Goal: Task Accomplishment & Management: Use online tool/utility

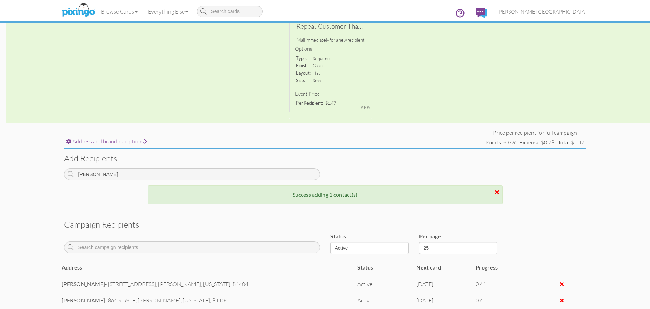
scroll to position [135, 0]
click at [575, 12] on span "[PERSON_NAME][GEOGRAPHIC_DATA]" at bounding box center [541, 12] width 89 height 6
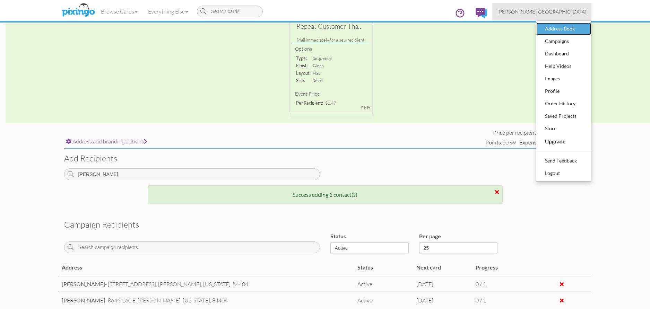
click at [570, 26] on div "Address Book" at bounding box center [563, 29] width 41 height 10
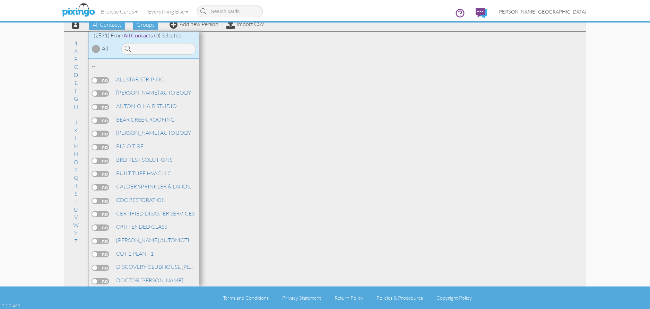
click at [572, 17] on link "[PERSON_NAME][GEOGRAPHIC_DATA]" at bounding box center [541, 12] width 99 height 18
click at [573, 12] on span "[PERSON_NAME][GEOGRAPHIC_DATA]" at bounding box center [541, 12] width 89 height 6
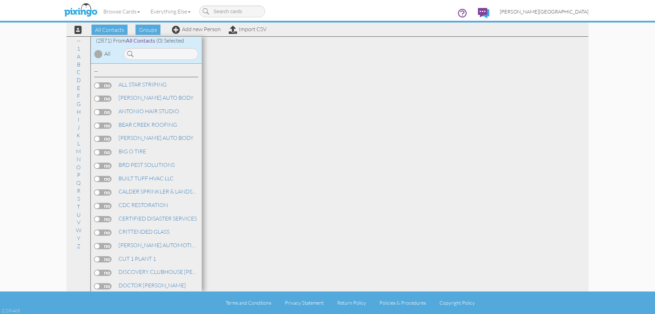
click at [573, 12] on span "[PERSON_NAME][GEOGRAPHIC_DATA]" at bounding box center [544, 12] width 89 height 6
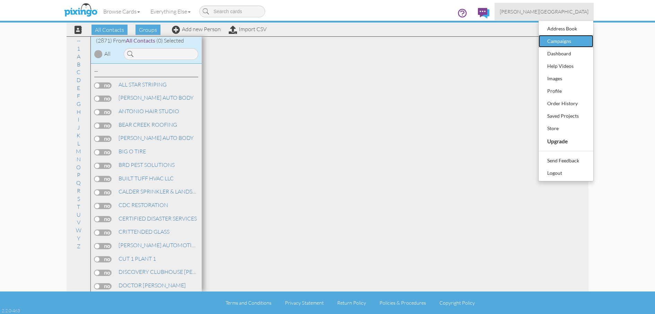
click at [562, 40] on div "Campaigns" at bounding box center [565, 41] width 41 height 10
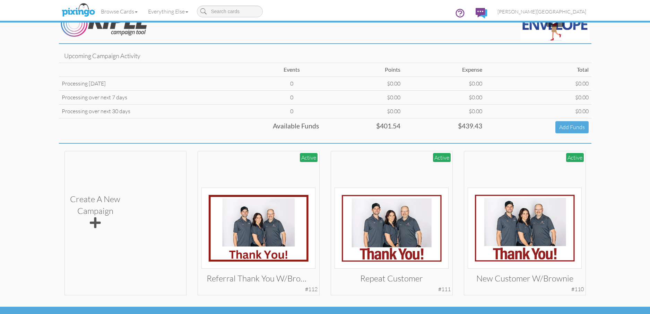
scroll to position [37, 0]
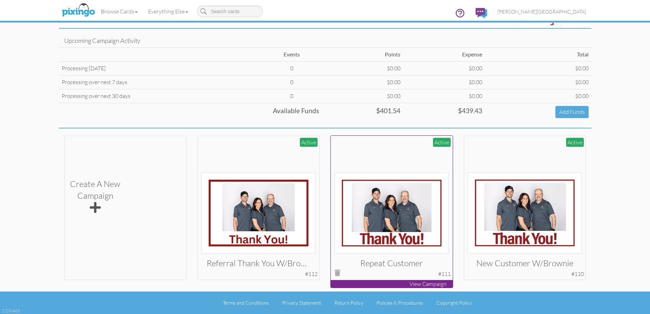
click at [395, 213] on img at bounding box center [391, 213] width 114 height 81
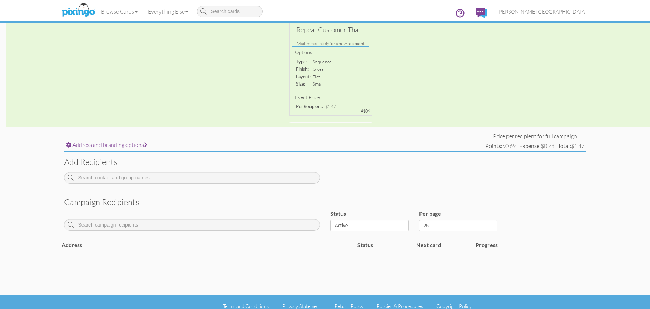
scroll to position [140, 0]
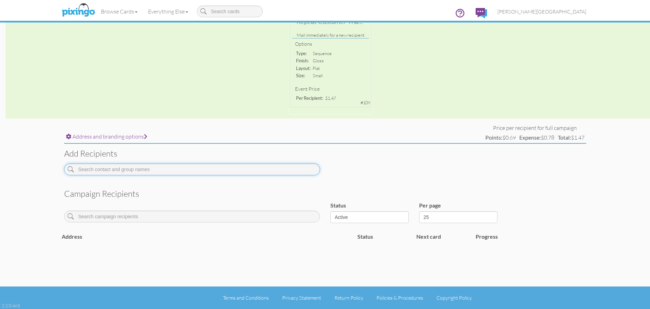
click at [180, 172] on input at bounding box center [192, 170] width 256 height 12
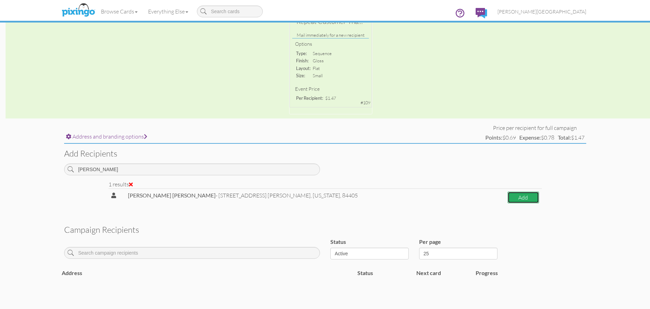
click at [520, 198] on button "Add" at bounding box center [522, 198] width 31 height 12
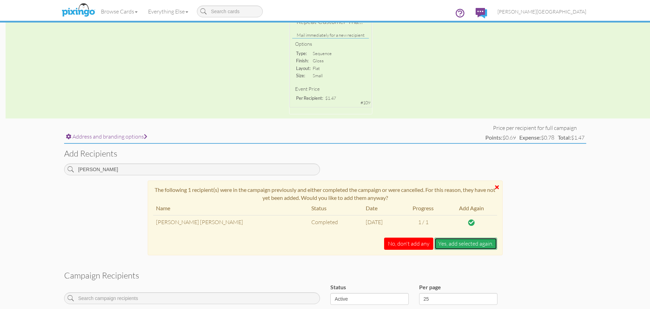
click at [461, 242] on button "Yes, add selected again." at bounding box center [465, 244] width 63 height 12
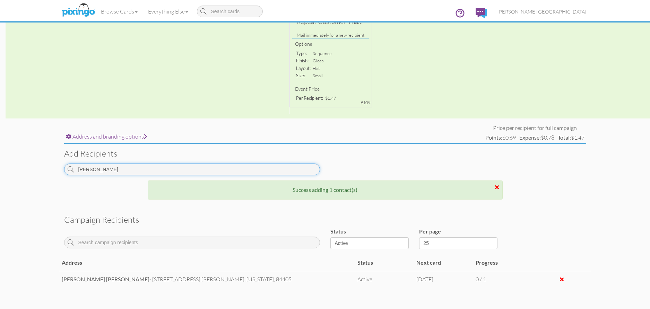
drag, startPoint x: 78, startPoint y: 170, endPoint x: 34, endPoint y: 168, distance: 44.4
click at [34, 168] on campaign-detail "Toggle navigation Visit Pixingo Mobile Browse Cards Business Accounting Automot…" at bounding box center [325, 105] width 650 height 491
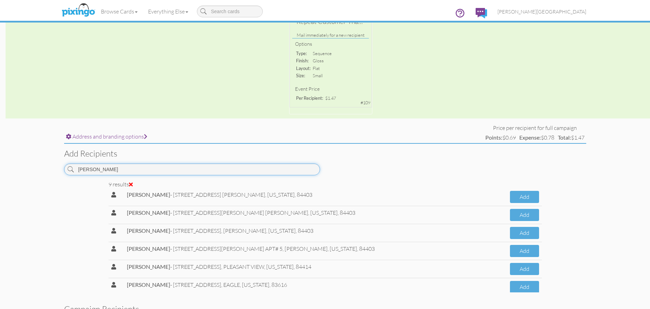
scroll to position [35, 0]
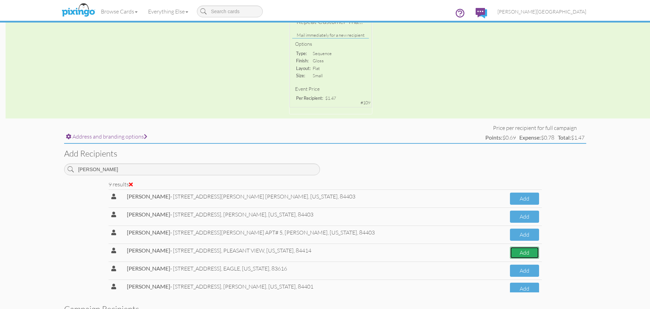
click at [510, 255] on button "Add" at bounding box center [524, 253] width 29 height 12
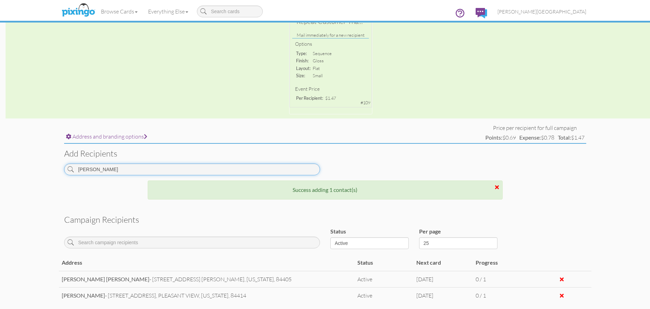
drag, startPoint x: 97, startPoint y: 169, endPoint x: 26, endPoint y: 171, distance: 70.7
click at [26, 171] on campaign-detail "Toggle navigation Visit Pixingo Mobile Browse Cards Business Accounting Automot…" at bounding box center [325, 114] width 650 height 508
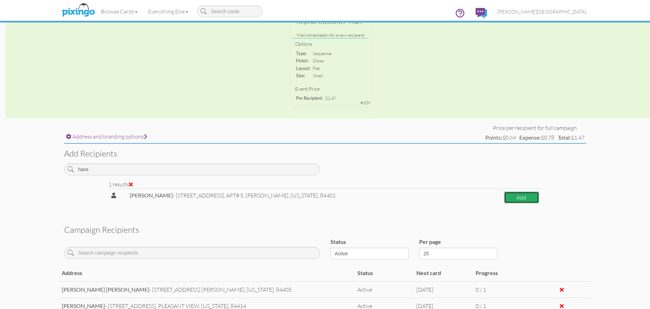
click at [506, 202] on button "Add" at bounding box center [521, 198] width 35 height 12
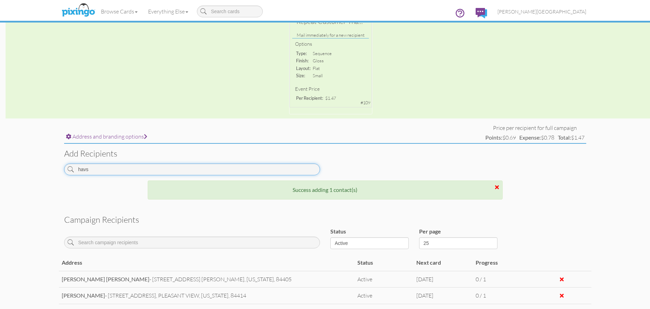
drag, startPoint x: 114, startPoint y: 173, endPoint x: -9, endPoint y: 172, distance: 123.4
click at [0, 169] on html "Toggle navigation Visit Pixingo Mobile Browse Cards Business Accounting Automot…" at bounding box center [325, 14] width 650 height 309
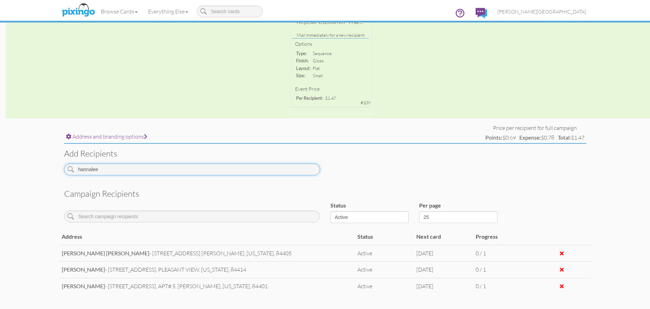
click at [89, 170] on input "hannalee" at bounding box center [192, 170] width 256 height 12
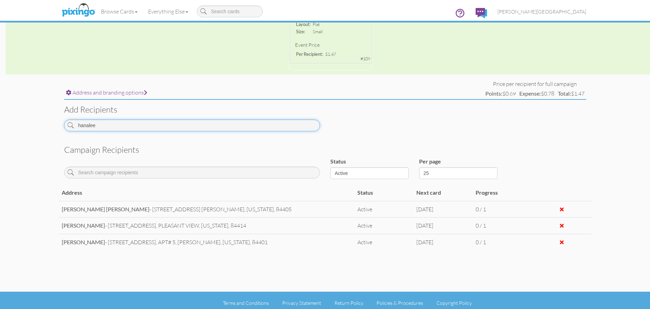
scroll to position [189, 0]
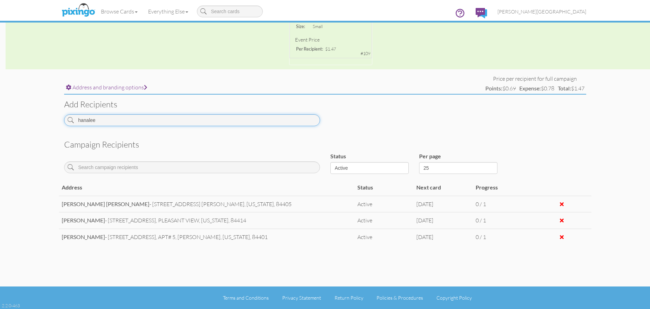
drag, startPoint x: 111, startPoint y: 122, endPoint x: -29, endPoint y: 119, distance: 140.1
click at [115, 119] on input "hanalee" at bounding box center [192, 120] width 256 height 12
click at [145, 117] on input "hanalee" at bounding box center [192, 120] width 256 height 12
drag, startPoint x: 129, startPoint y: 123, endPoint x: 44, endPoint y: 119, distance: 85.3
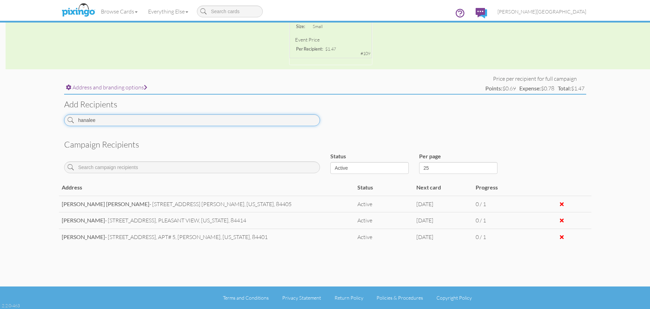
click at [44, 119] on campaign-detail "Toggle navigation Visit Pixingo Mobile Browse Cards Business Accounting Automot…" at bounding box center [325, 60] width 650 height 498
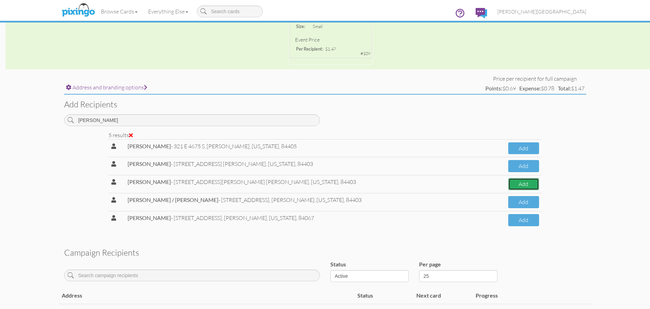
click at [521, 184] on button "Add" at bounding box center [523, 184] width 31 height 12
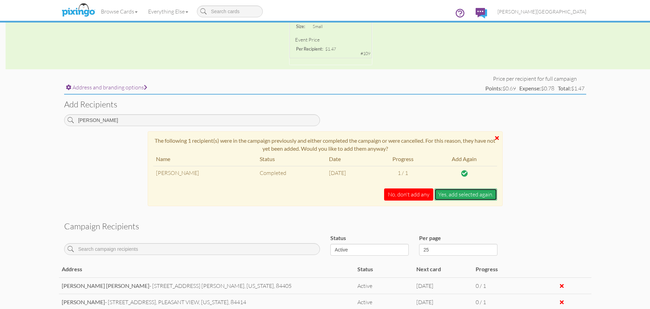
click at [462, 194] on button "Yes, add selected again." at bounding box center [465, 195] width 63 height 12
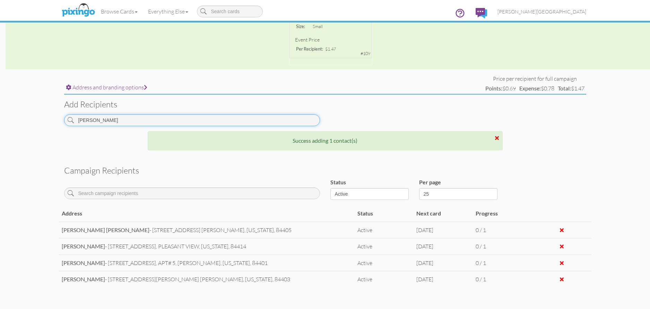
drag, startPoint x: 116, startPoint y: 124, endPoint x: -9, endPoint y: 120, distance: 125.2
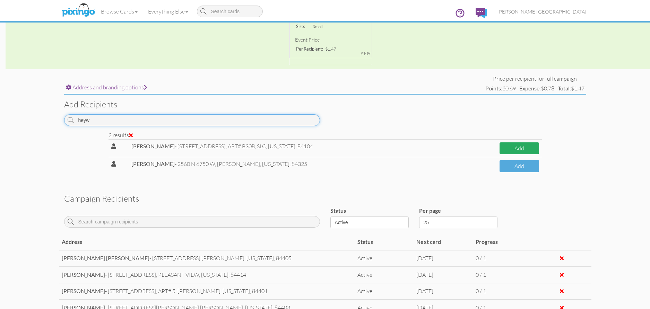
type input "heyw"
click at [511, 148] on button "Add" at bounding box center [519, 148] width 40 height 12
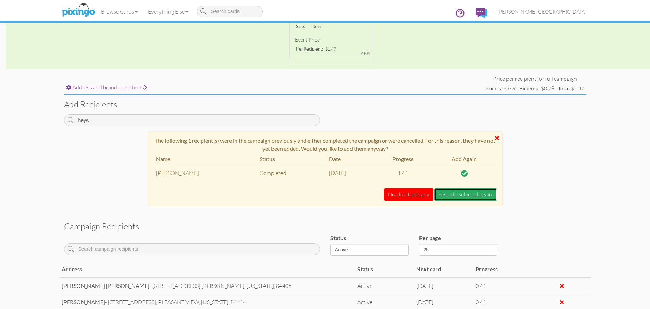
click at [465, 195] on button "Yes, add selected again." at bounding box center [465, 195] width 63 height 12
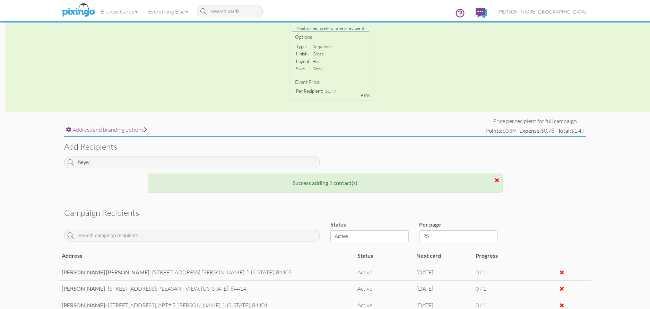
scroll to position [50, 0]
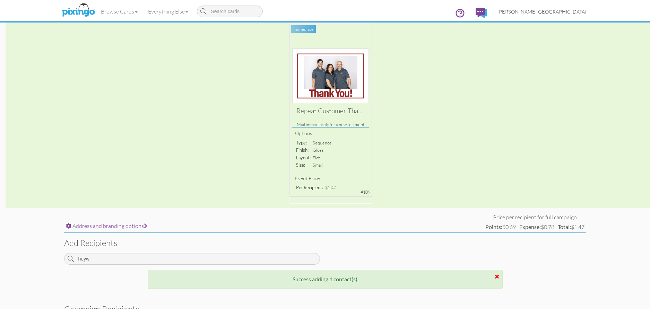
click at [577, 12] on span "[PERSON_NAME][GEOGRAPHIC_DATA]" at bounding box center [541, 12] width 89 height 6
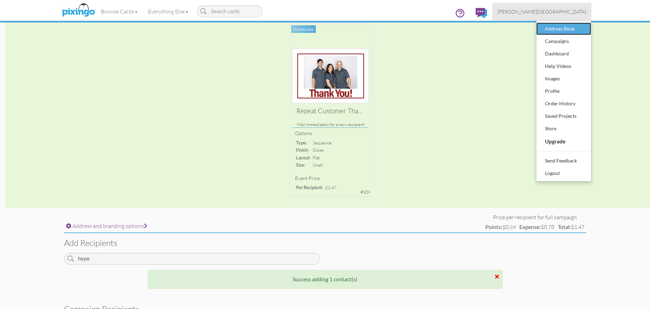
click at [570, 27] on div "Address Book" at bounding box center [563, 29] width 41 height 10
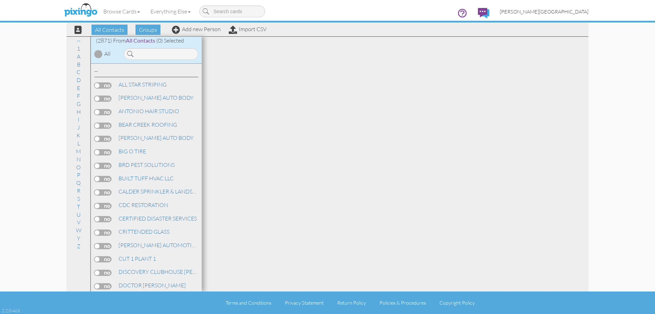
click at [574, 14] on span "[PERSON_NAME][GEOGRAPHIC_DATA]" at bounding box center [544, 12] width 89 height 6
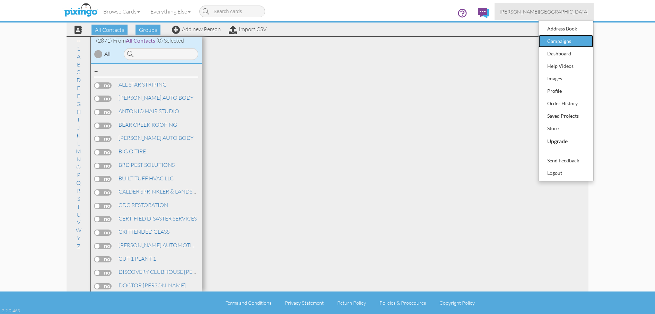
click at [570, 39] on div "Campaigns" at bounding box center [565, 41] width 41 height 10
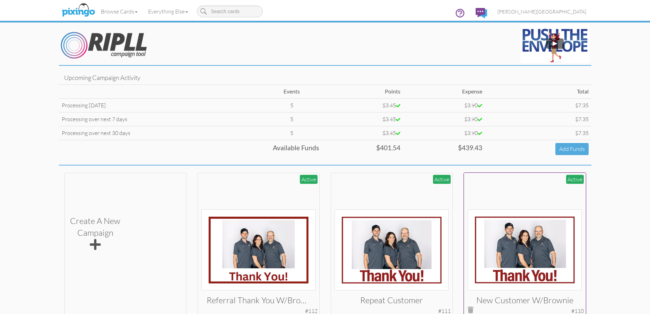
click at [543, 242] on img at bounding box center [524, 250] width 114 height 81
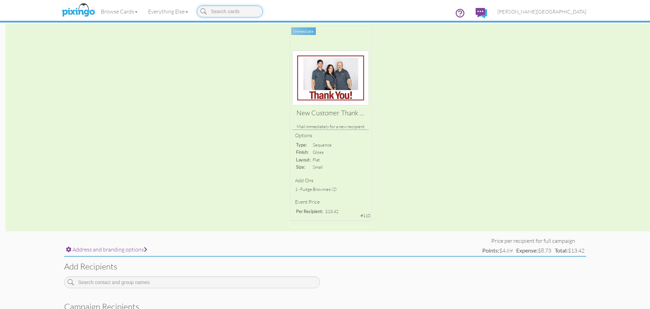
scroll to position [161, 0]
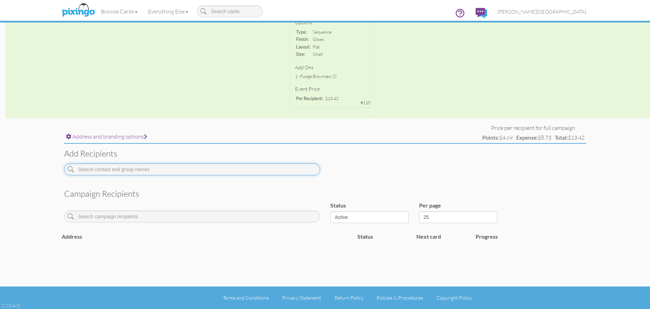
click at [235, 167] on input at bounding box center [192, 170] width 256 height 12
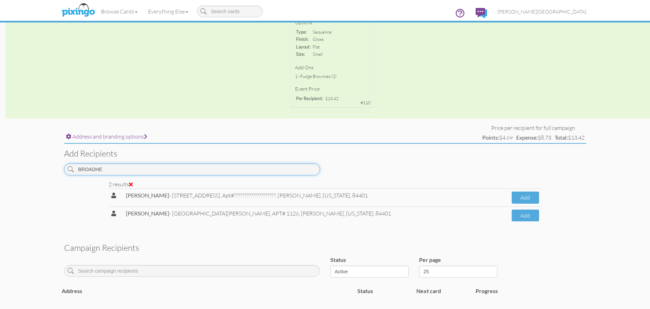
click at [229, 172] on input "BROADHE" at bounding box center [192, 170] width 256 height 12
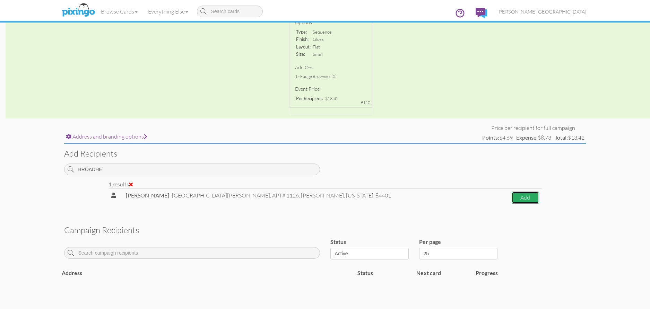
click at [526, 198] on button "Add" at bounding box center [525, 198] width 27 height 12
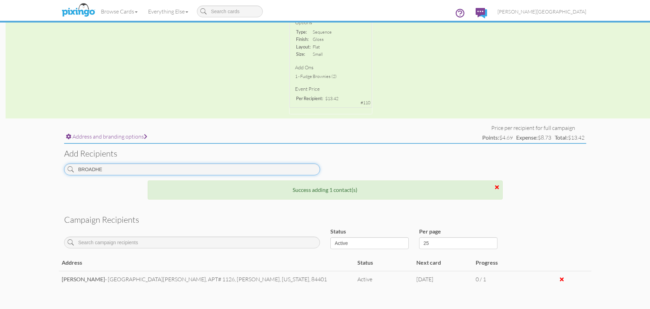
drag, startPoint x: 87, startPoint y: 171, endPoint x: 44, endPoint y: 167, distance: 43.1
click at [44, 167] on campaign-detail "Toggle navigation Visit Pixingo Mobile Browse Cards Business Accounting Automot…" at bounding box center [325, 95] width 650 height 513
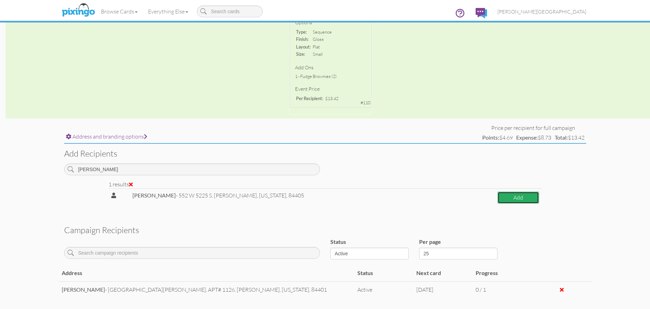
click at [505, 195] on button "Add" at bounding box center [518, 198] width 42 height 12
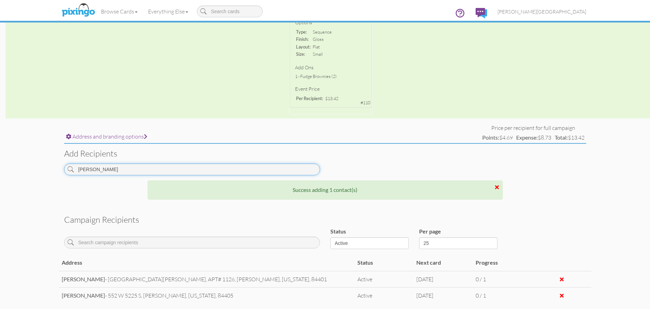
drag, startPoint x: 140, startPoint y: 174, endPoint x: -15, endPoint y: 168, distance: 155.0
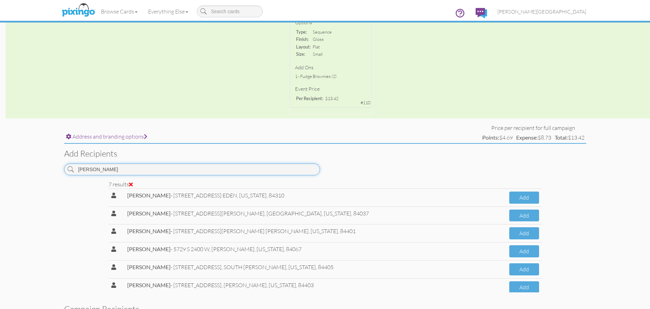
scroll to position [29, 0]
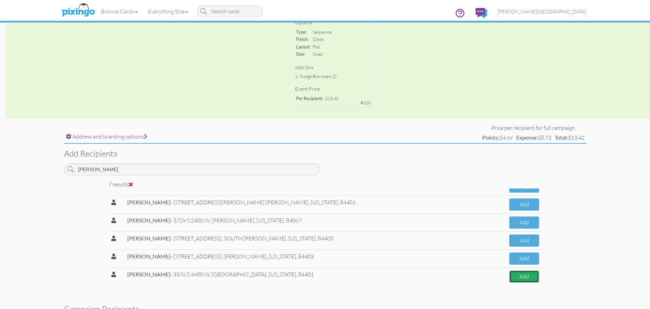
click at [509, 279] on button "Add" at bounding box center [524, 277] width 30 height 12
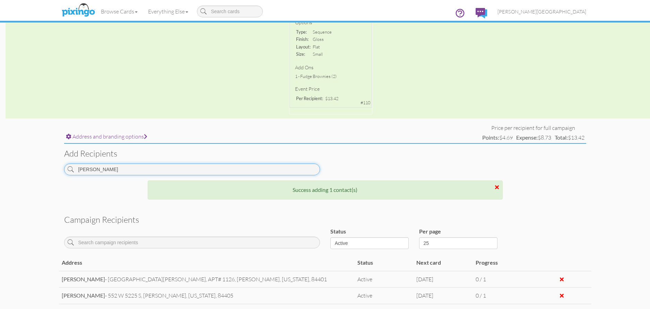
drag, startPoint x: 110, startPoint y: 170, endPoint x: 35, endPoint y: 167, distance: 74.6
click at [35, 167] on campaign-detail "Toggle navigation Visit Pixingo Mobile Browse Cards Business Accounting Automot…" at bounding box center [325, 111] width 650 height 545
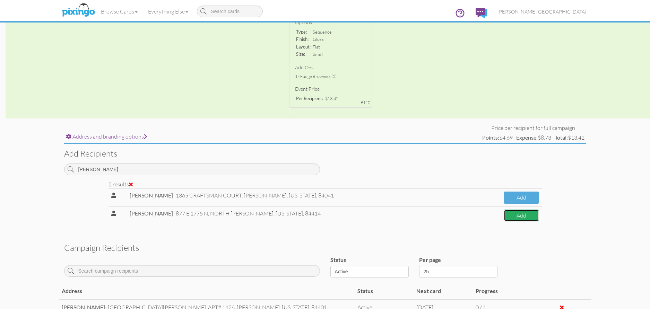
click at [513, 218] on button "Add" at bounding box center [521, 216] width 35 height 12
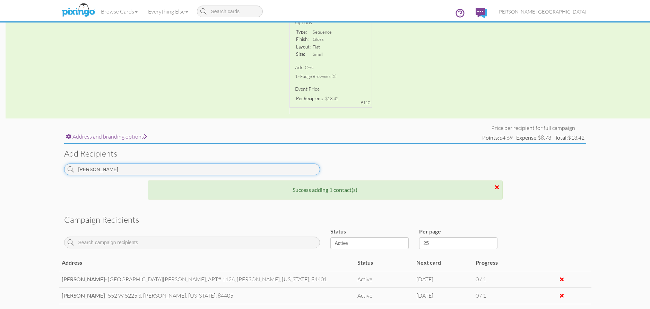
drag, startPoint x: 96, startPoint y: 172, endPoint x: 32, endPoint y: 174, distance: 63.4
click at [32, 174] on campaign-detail "Toggle navigation Visit Pixingo Mobile Browse Cards Business Accounting Automot…" at bounding box center [325, 120] width 650 height 562
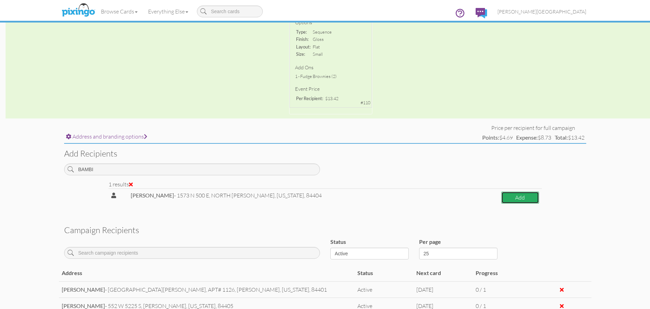
click at [512, 196] on button "Add" at bounding box center [519, 198] width 37 height 12
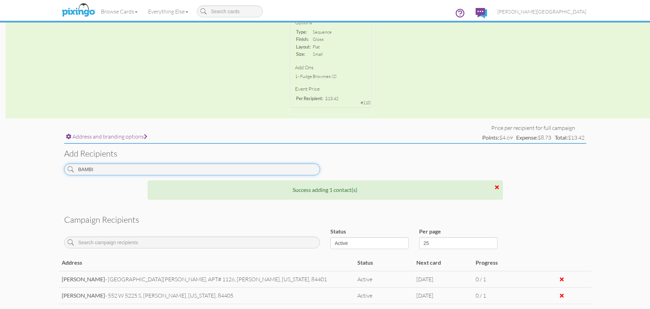
drag, startPoint x: 98, startPoint y: 172, endPoint x: 68, endPoint y: 172, distance: 30.2
click at [68, 172] on div "BAMBI" at bounding box center [192, 170] width 256 height 12
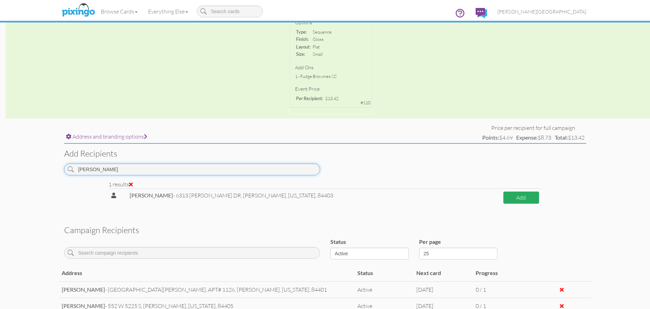
type input "[PERSON_NAME]"
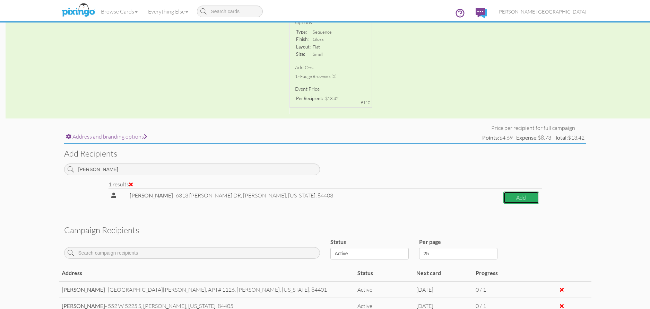
click at [508, 194] on button "Add" at bounding box center [520, 198] width 35 height 12
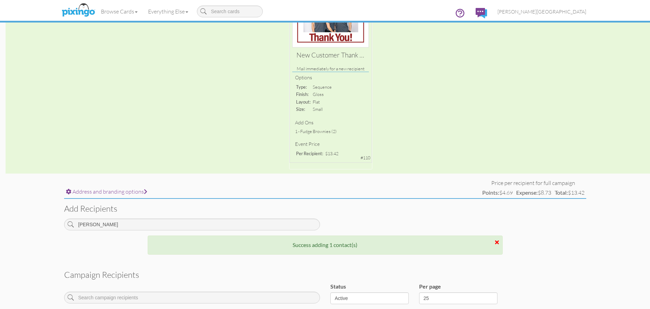
scroll to position [78, 0]
